Goal: Book appointment/travel/reservation

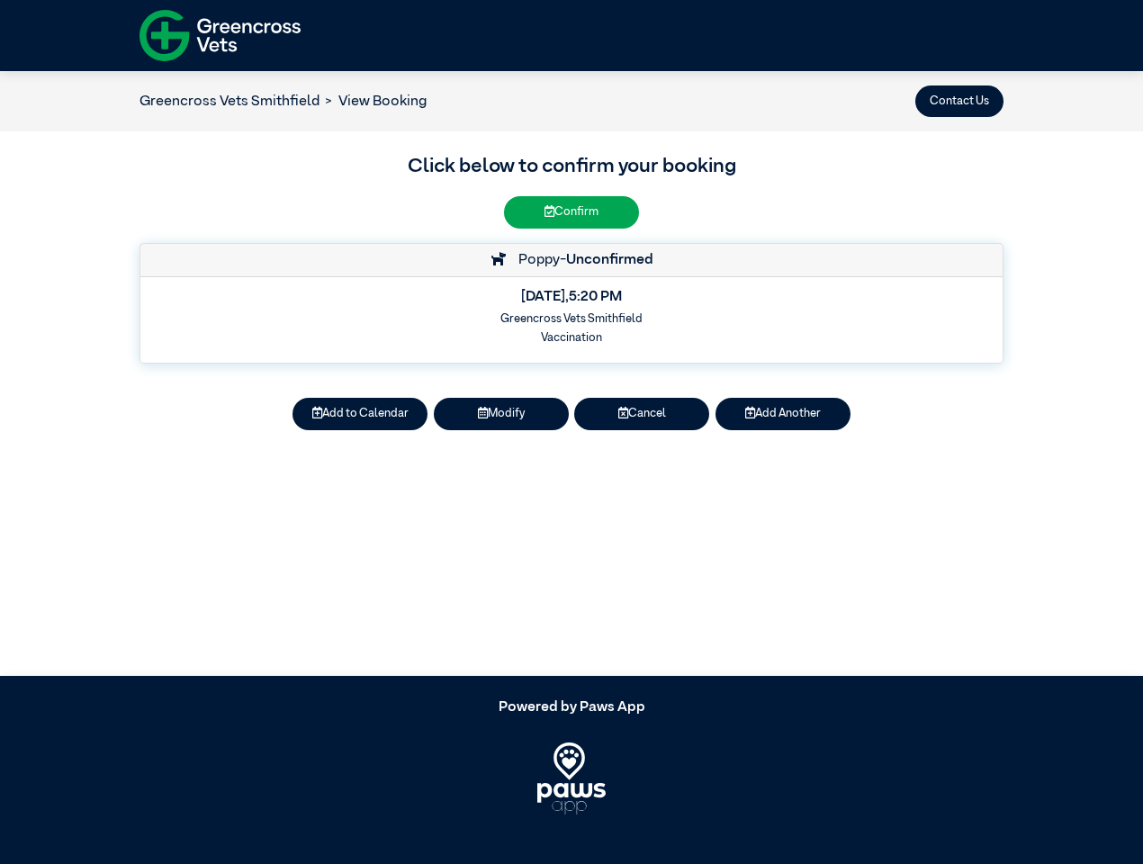
click at [959, 101] on button "Contact Us" at bounding box center [959, 100] width 88 height 31
click at [360, 414] on button "Add to Calendar" at bounding box center [359, 413] width 135 height 31
click at [501, 414] on button "Modify" at bounding box center [501, 413] width 135 height 31
click at [641, 414] on button "Cancel" at bounding box center [641, 413] width 135 height 31
click at [783, 414] on button "Add Another" at bounding box center [782, 413] width 135 height 31
